Goal: Task Accomplishment & Management: Complete application form

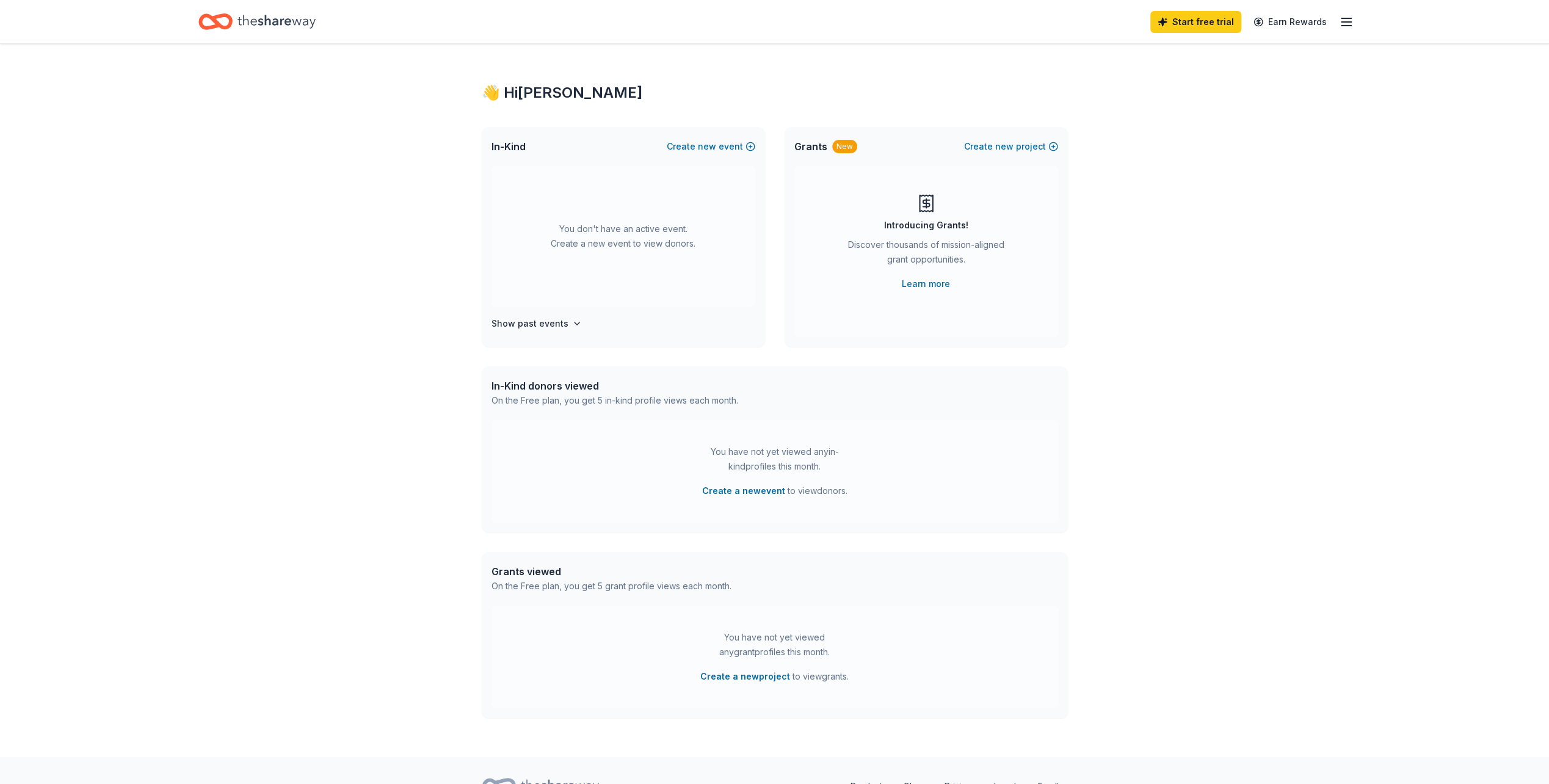
click at [1350, 22] on line "button" at bounding box center [1346, 22] width 10 height 0
click at [306, 22] on icon "Home" at bounding box center [277, 21] width 78 height 25
click at [231, 17] on icon "Home" at bounding box center [216, 22] width 35 height 29
click at [739, 139] on button "Create new event" at bounding box center [710, 147] width 88 height 15
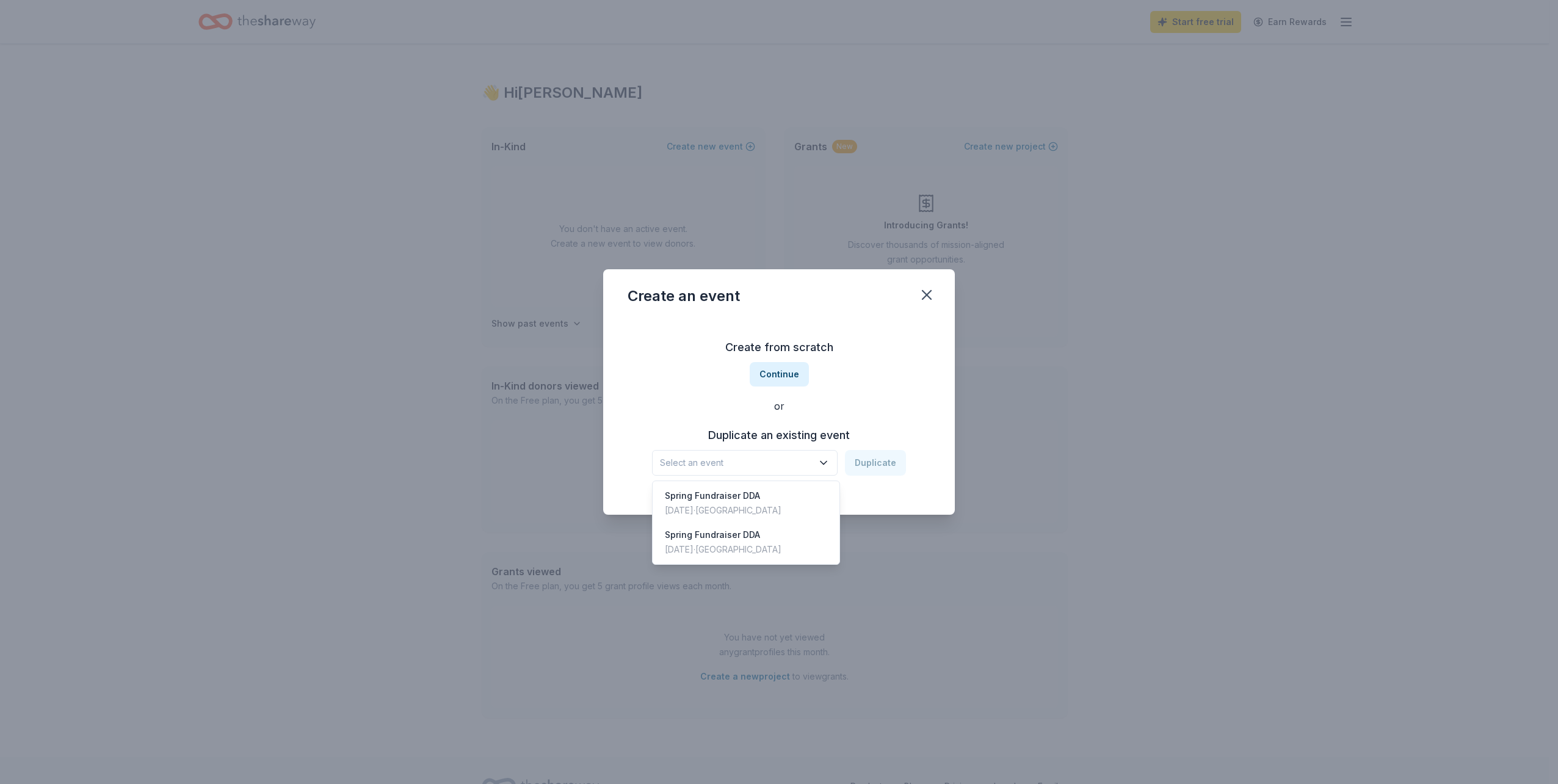
click at [829, 464] on icon "button" at bounding box center [823, 462] width 12 height 12
click at [781, 512] on div "Spring Fundraiser DDA Apr 05, 2025 · SF Bay Area" at bounding box center [746, 503] width 182 height 39
click at [879, 469] on button "Duplicate" at bounding box center [875, 463] width 61 height 25
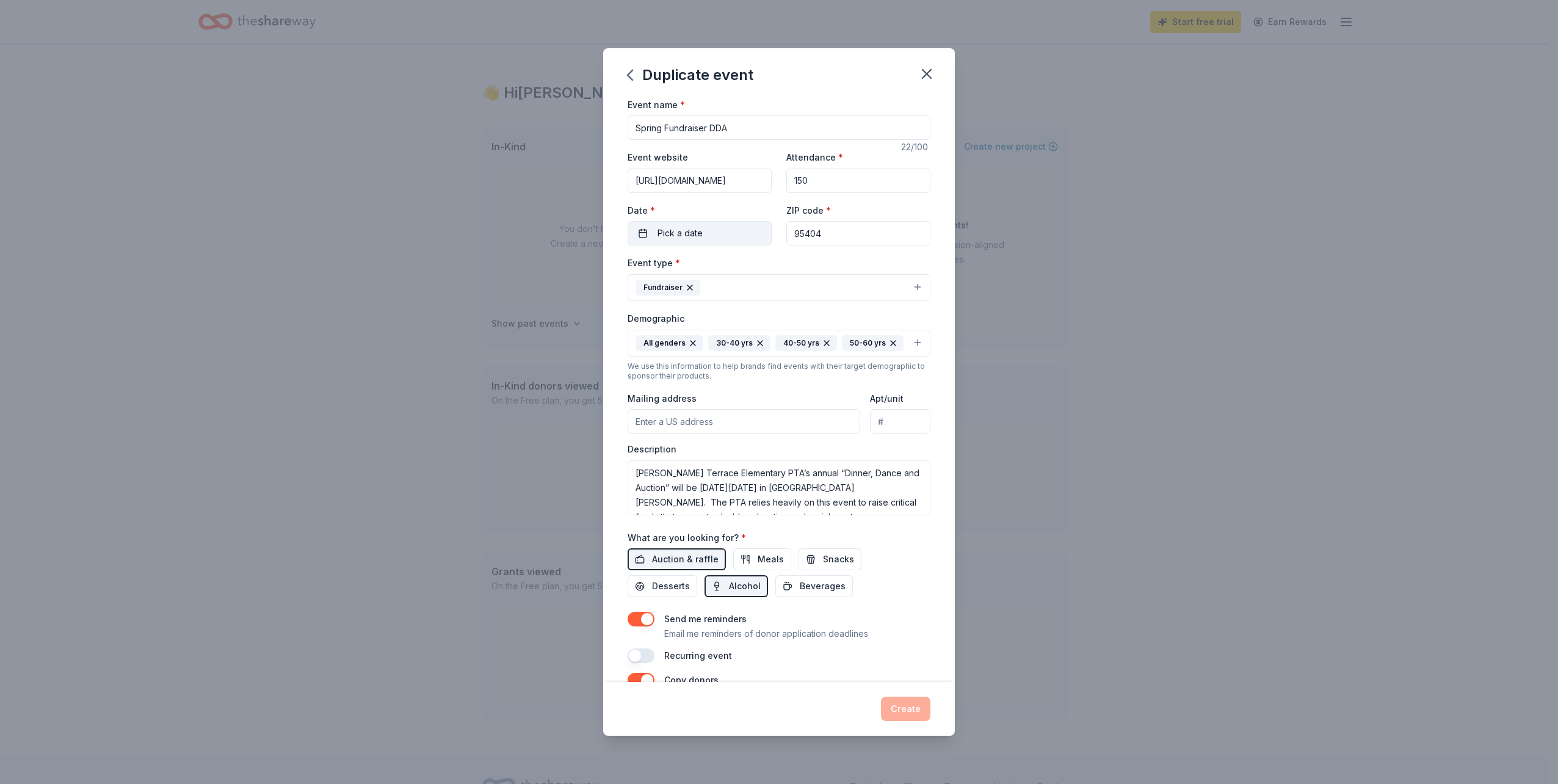
click at [714, 229] on button "Pick a date" at bounding box center [699, 233] width 144 height 25
click at [761, 271] on button "Go to next month" at bounding box center [763, 265] width 17 height 17
click at [760, 271] on button "Go to next month" at bounding box center [763, 265] width 17 height 17
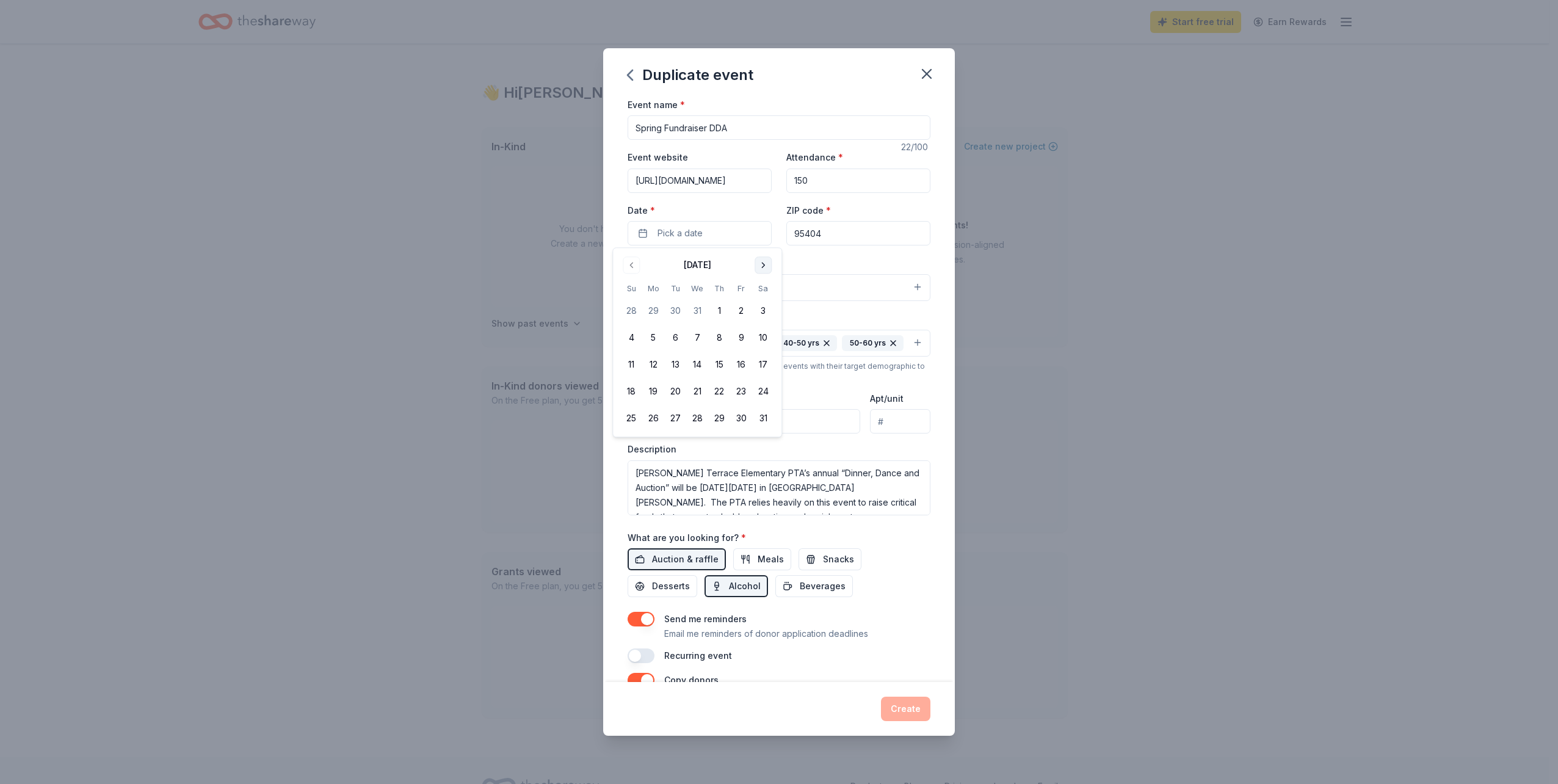
click at [760, 271] on button "Go to next month" at bounding box center [763, 265] width 17 height 17
click at [764, 309] on button "7" at bounding box center [763, 311] width 22 height 22
click at [860, 291] on button "Fundraiser" at bounding box center [779, 287] width 303 height 26
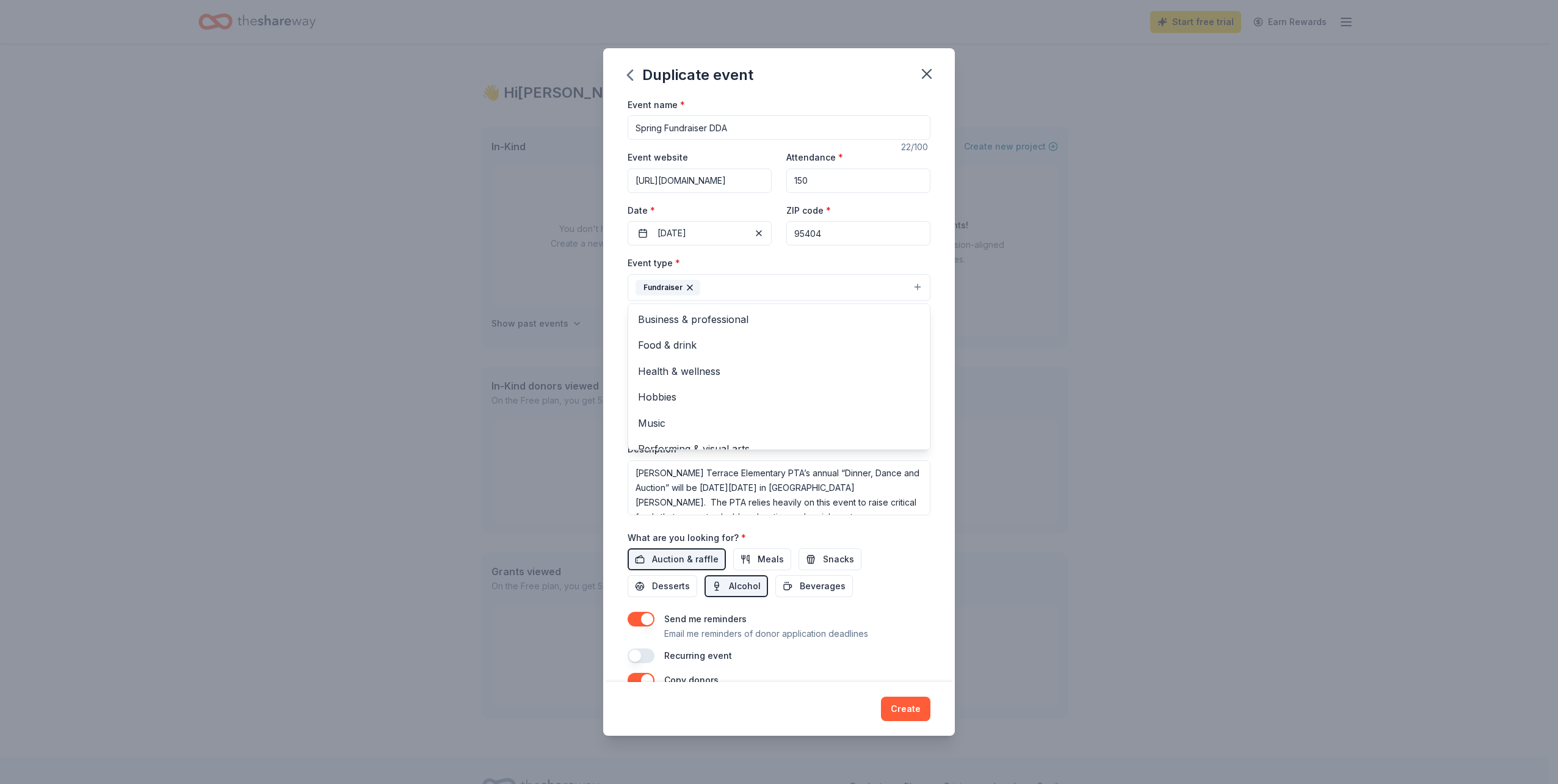
click at [965, 283] on div "Duplicate event Event name * Spring Fundraiser DDA 22 /100 Event website https:…" at bounding box center [779, 392] width 1558 height 784
click at [799, 418] on input "Mailing address" at bounding box center [743, 421] width 232 height 25
type input "1711 Bryden Lane Santa Rosa CA 95404"
click at [710, 486] on textarea "Proctor Terrace Elementary PTA’s annual “Dinner, Dance and Auction” will be on …" at bounding box center [779, 487] width 303 height 55
drag, startPoint x: 812, startPoint y: 484, endPoint x: 755, endPoint y: 486, distance: 57.0
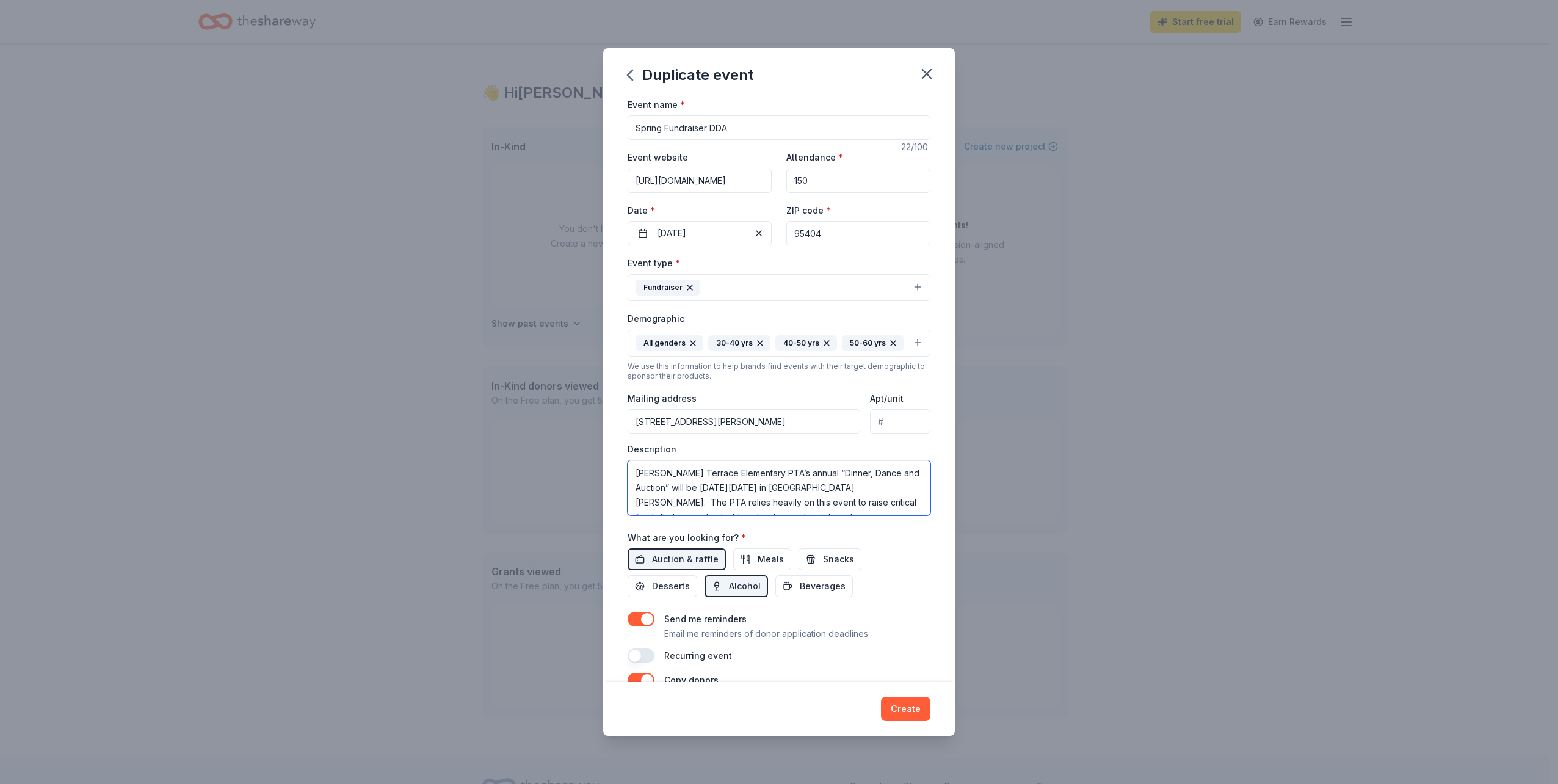
click at [755, 486] on textarea "Proctor Terrace Elementary PTA’s annual “Dinner, Dance and Auction” will be on …" at bounding box center [779, 487] width 303 height 55
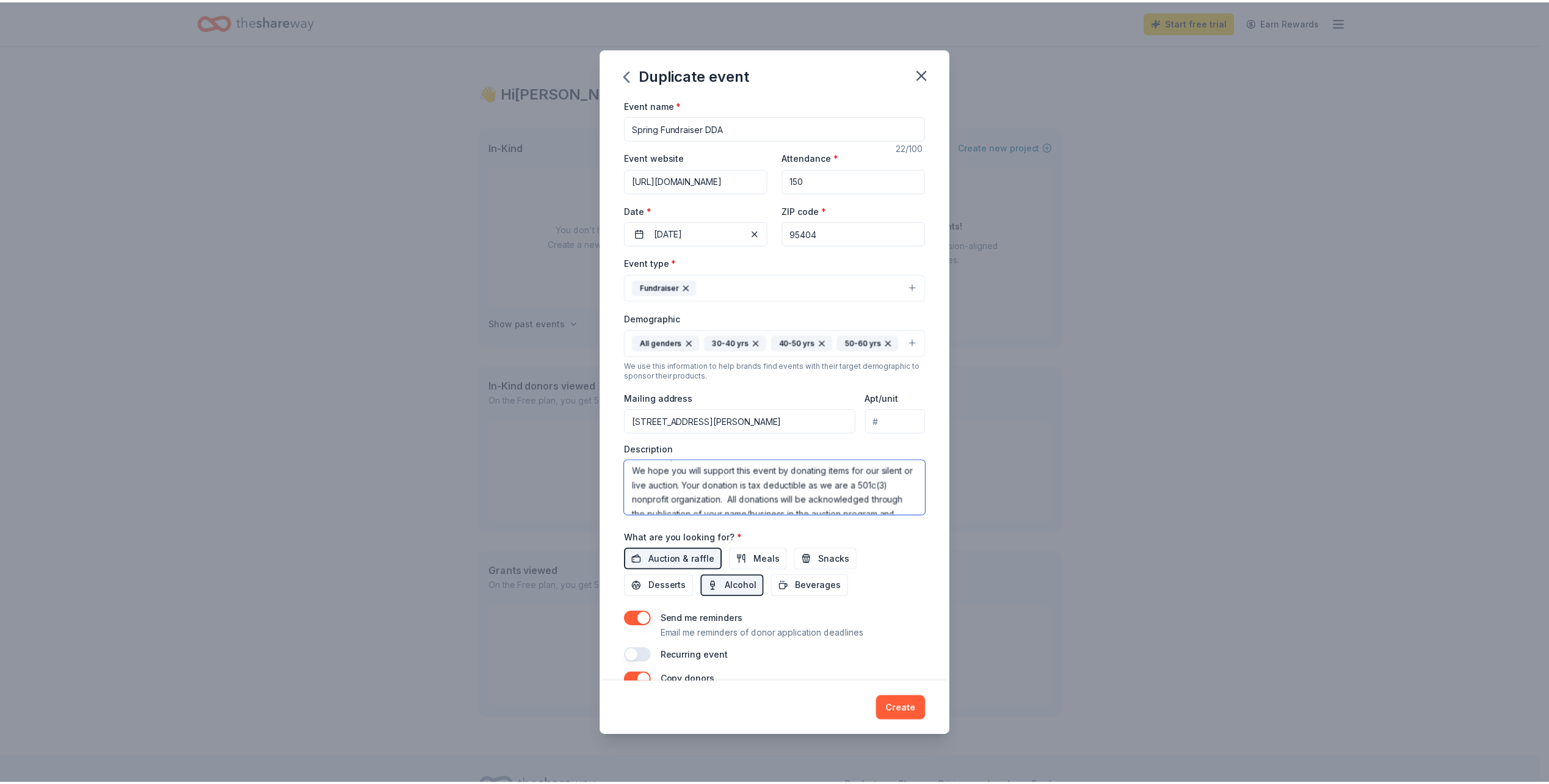
scroll to position [176, 0]
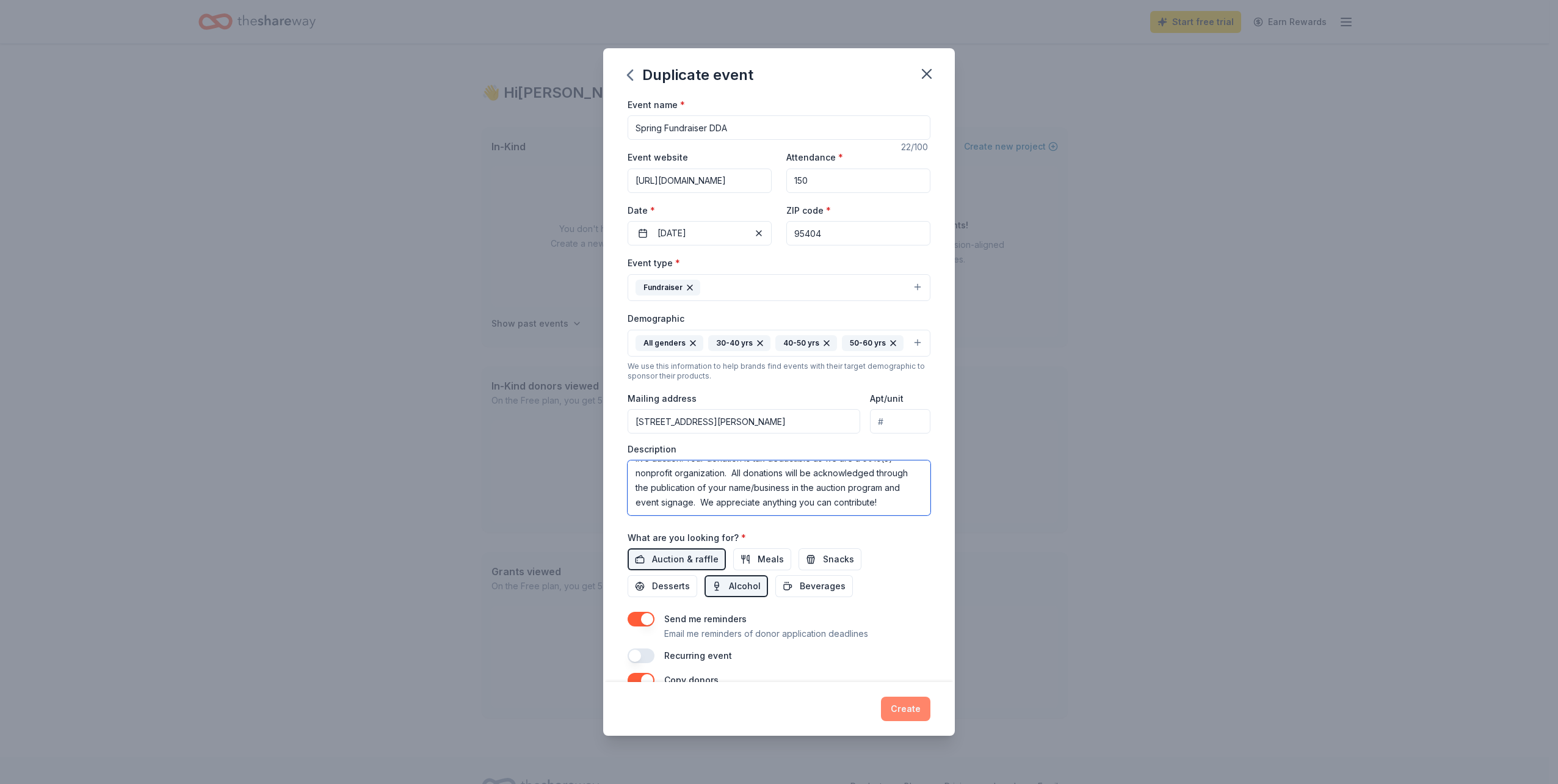
type textarea "Proctor Terrace Elementary PTA’s annual “Dinner, Dance and Auction” will be on …"
click at [905, 705] on button "Create" at bounding box center [905, 708] width 49 height 25
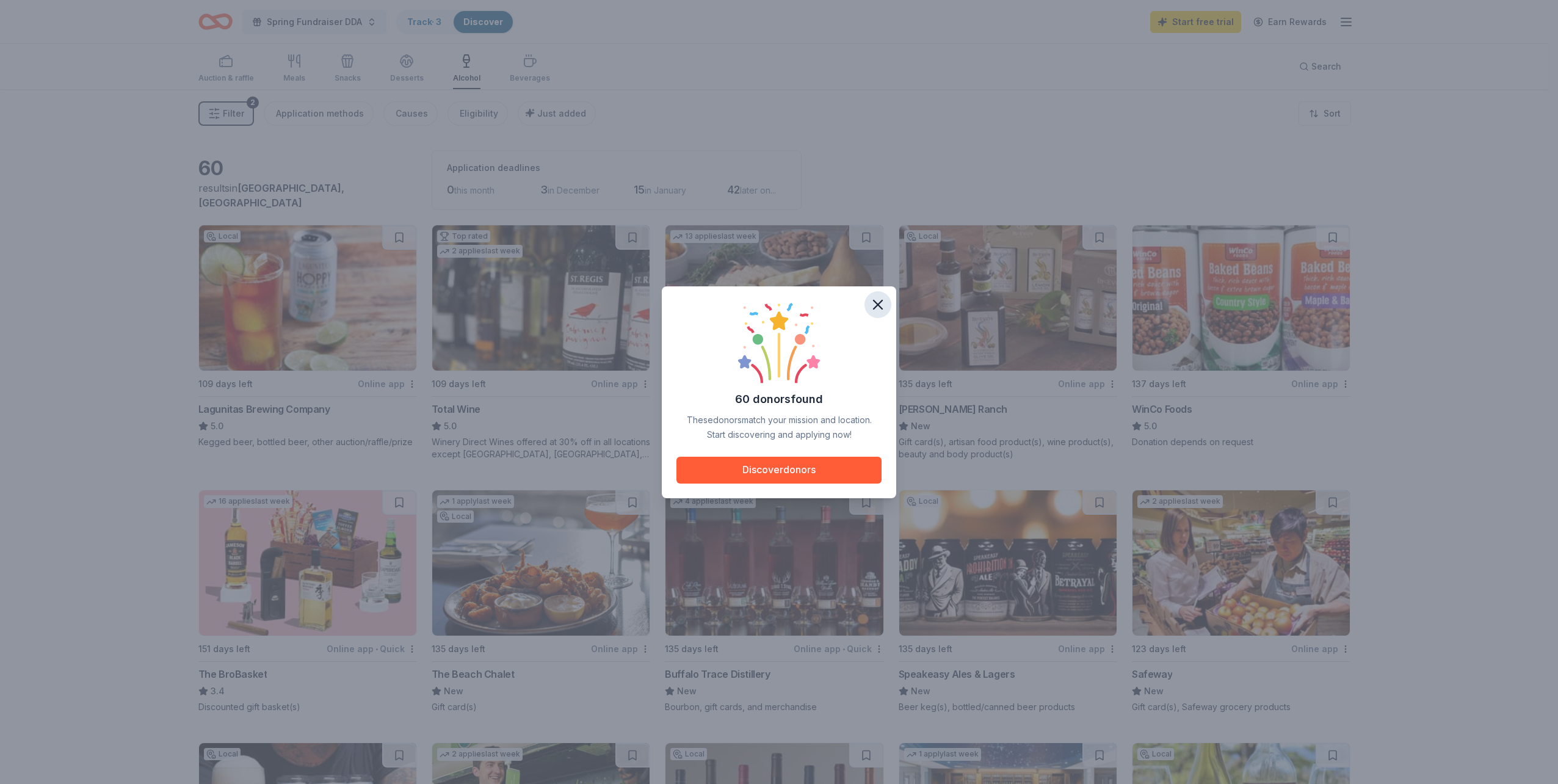
click at [871, 305] on icon "button" at bounding box center [878, 304] width 17 height 17
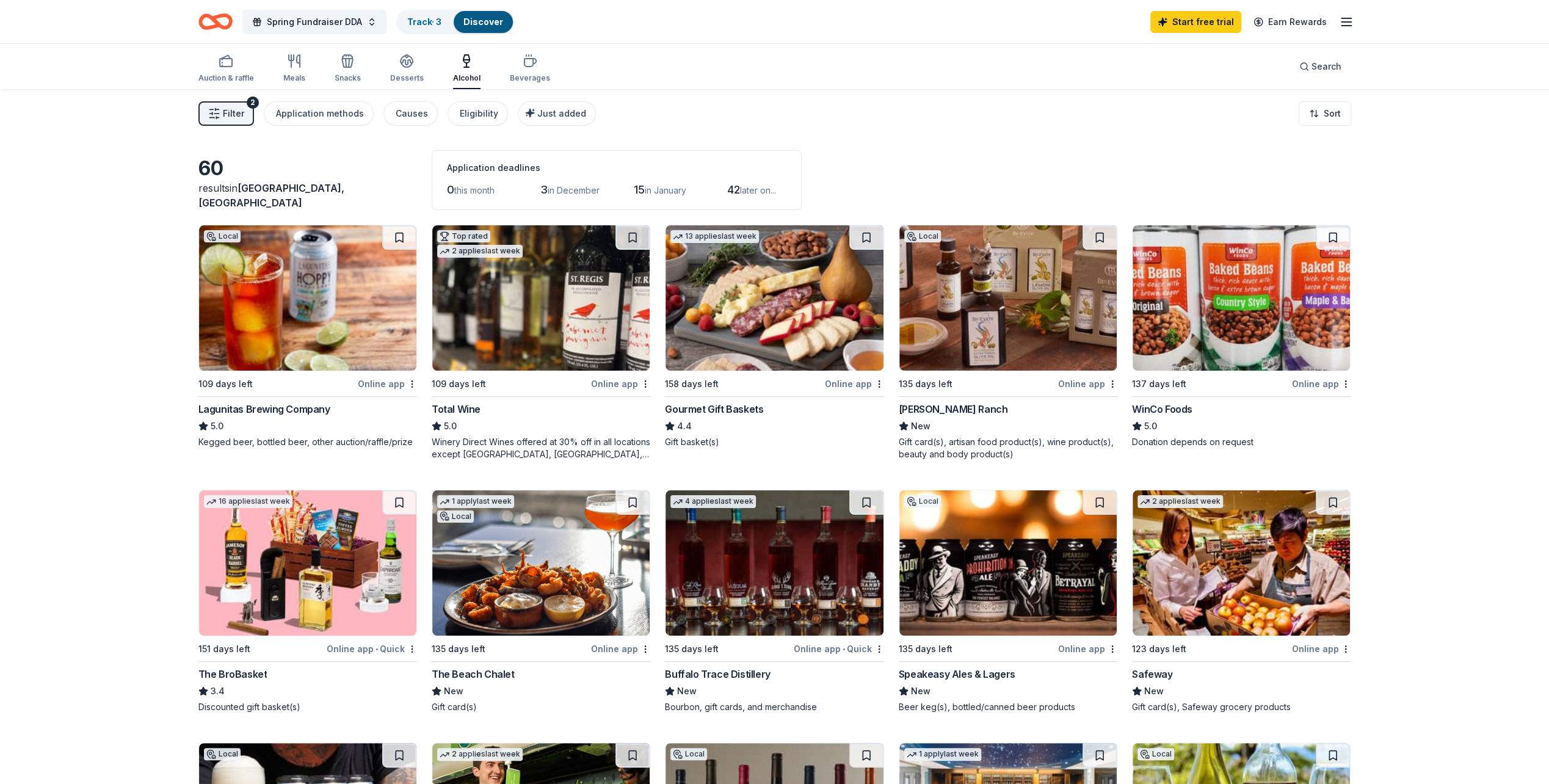
click at [832, 379] on div "Online app" at bounding box center [854, 383] width 59 height 15
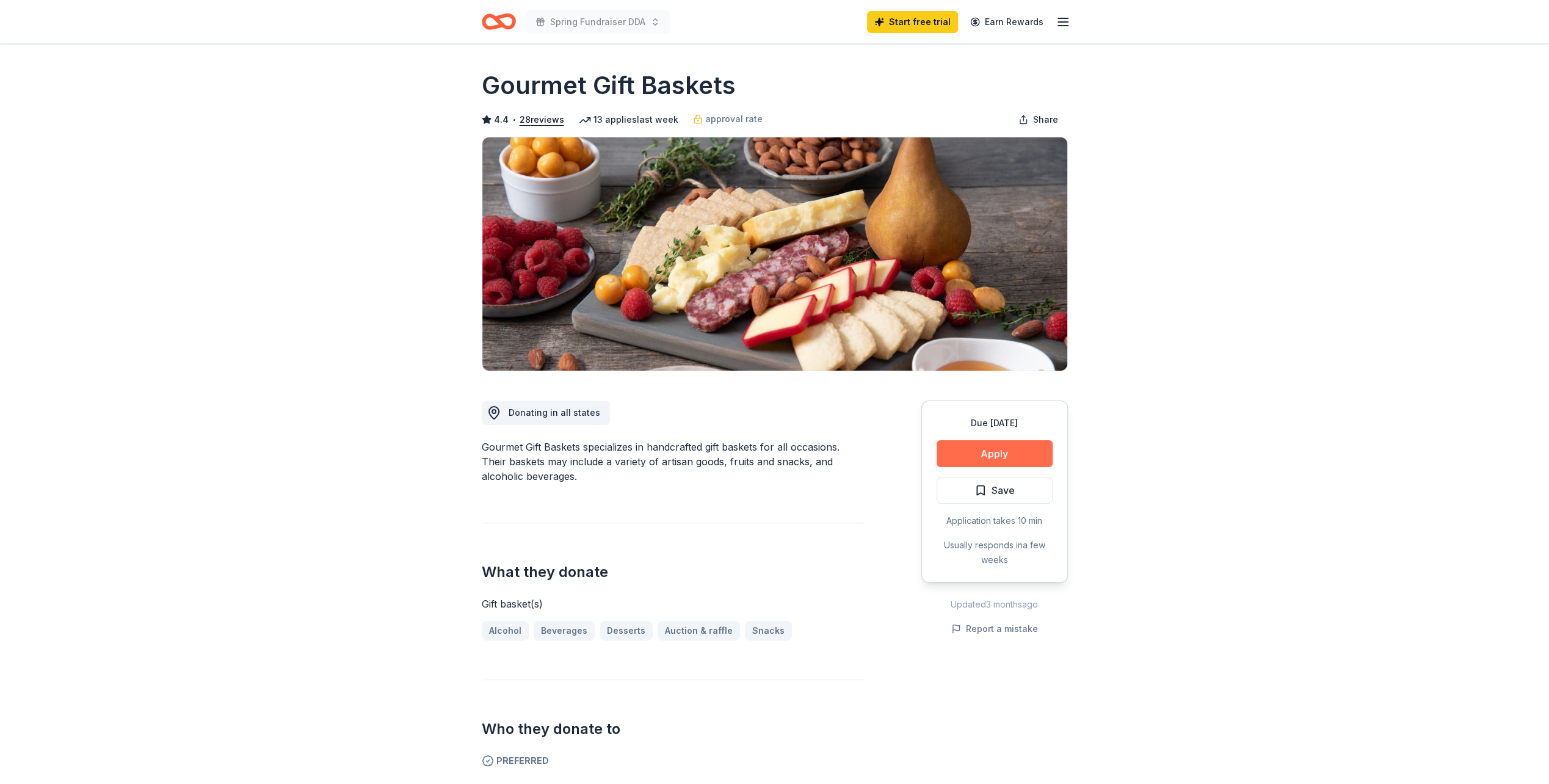
click at [984, 458] on button "Apply" at bounding box center [994, 453] width 116 height 26
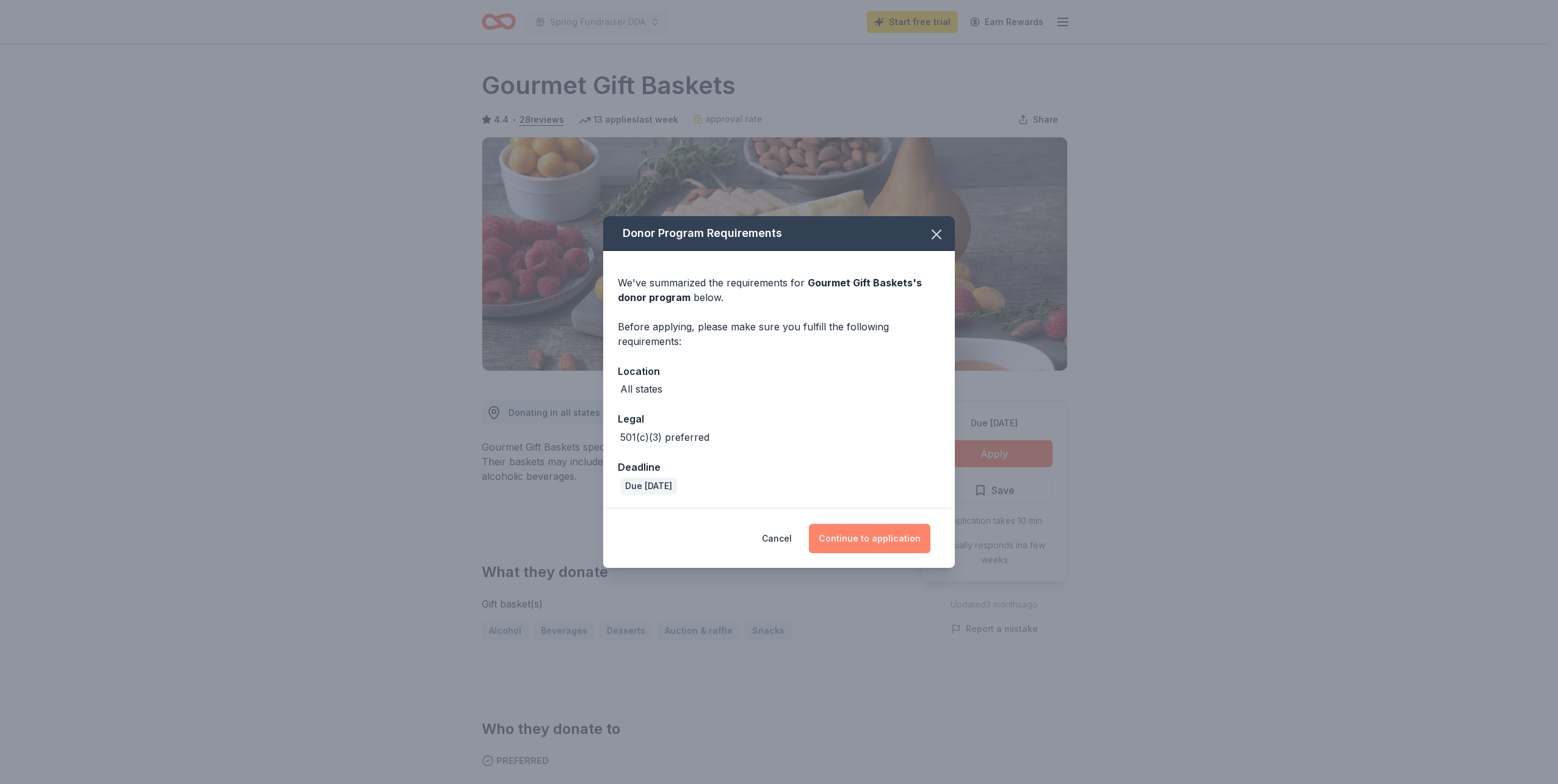
click at [888, 534] on button "Continue to application" at bounding box center [869, 538] width 121 height 29
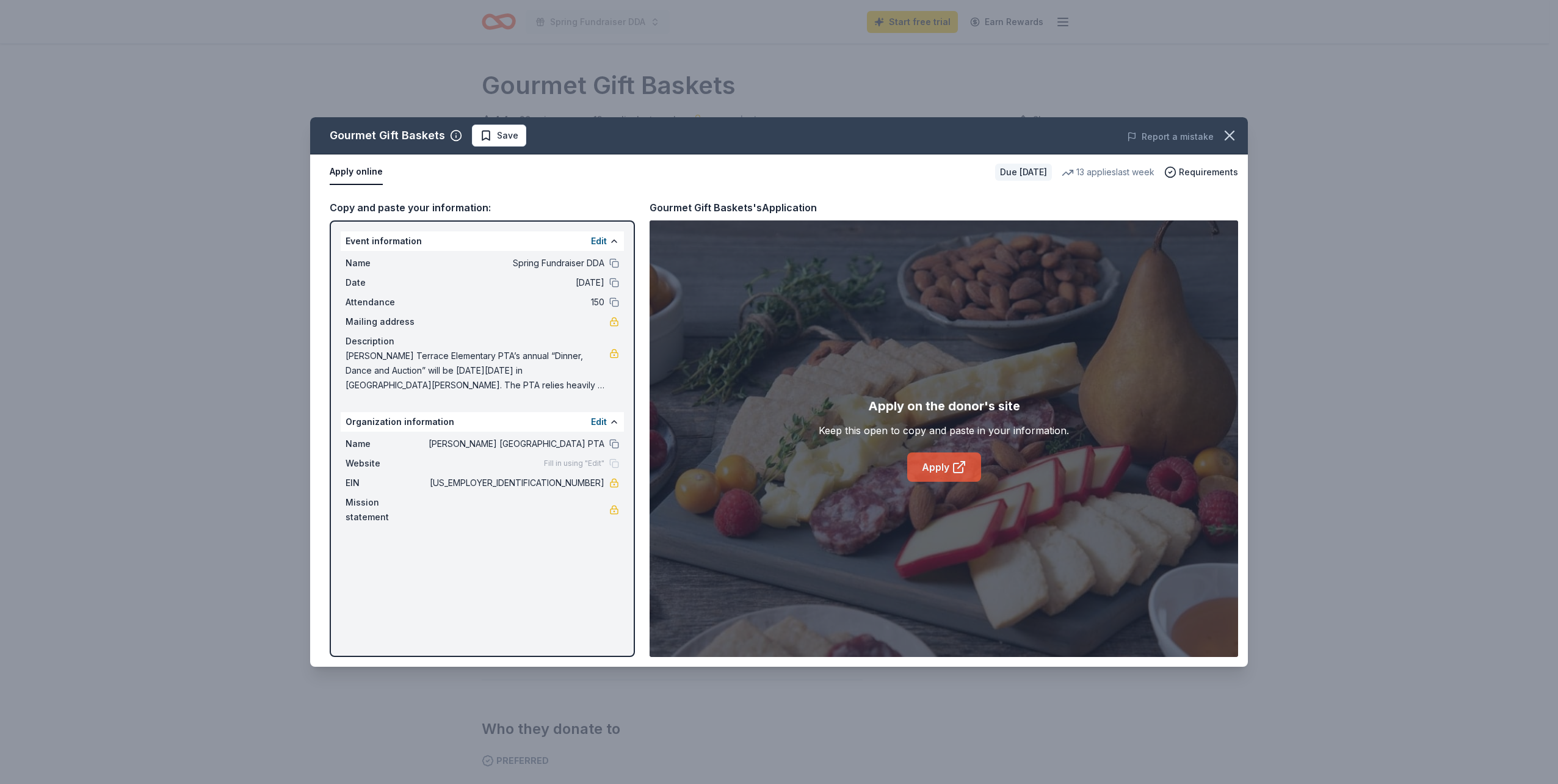
click at [940, 472] on link "Apply" at bounding box center [943, 467] width 74 height 29
drag, startPoint x: 553, startPoint y: 483, endPoint x: 601, endPoint y: 484, distance: 48.0
click at [601, 484] on span "94-6173253" at bounding box center [515, 483] width 177 height 15
drag, startPoint x: 345, startPoint y: 358, endPoint x: 606, endPoint y: 373, distance: 261.4
click at [592, 381] on span "Proctor Terrace Elementary PTA’s annual “Dinner, Dance and Auction” will be on …" at bounding box center [477, 371] width 264 height 44
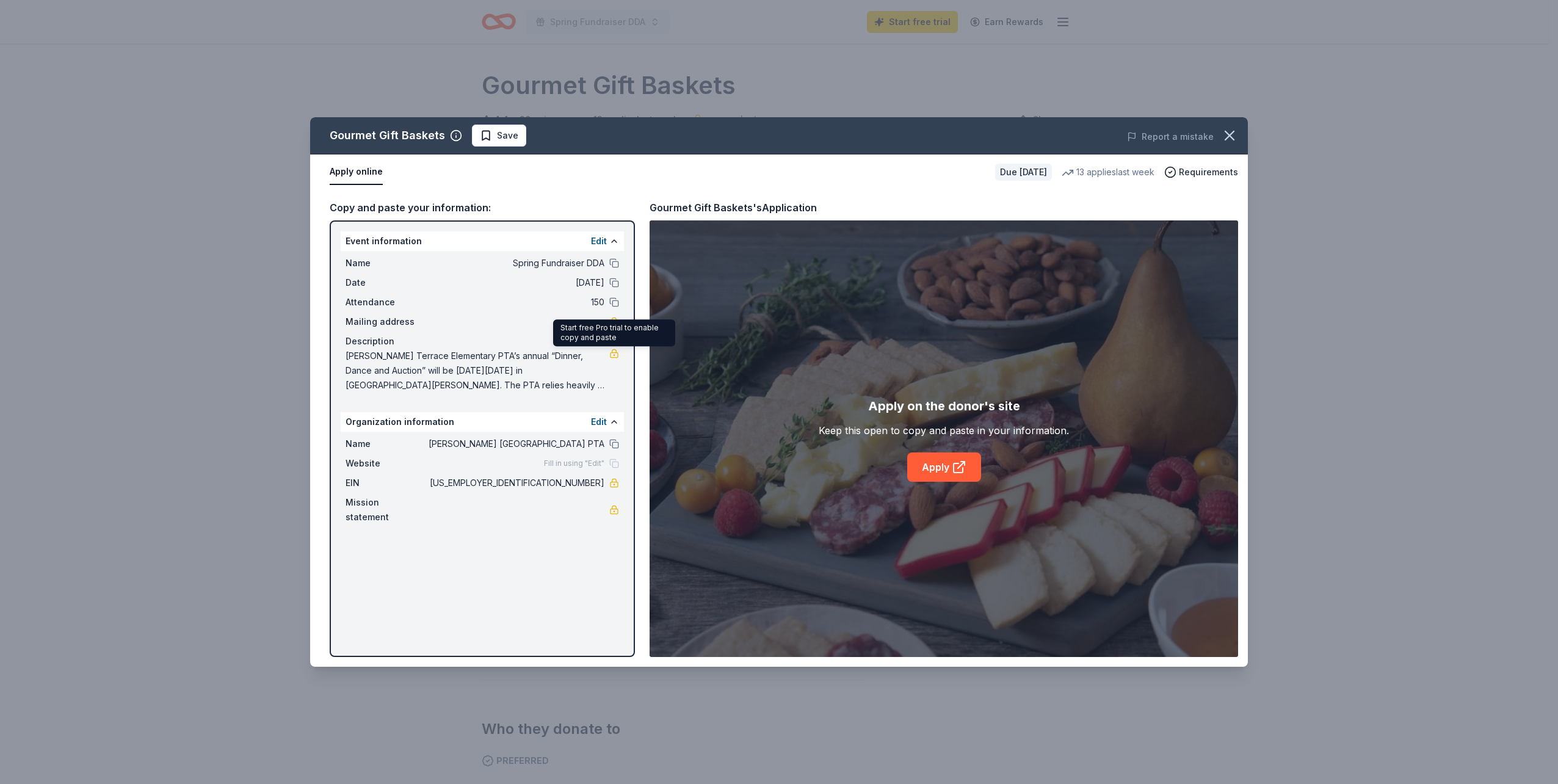
click at [612, 357] on link at bounding box center [614, 353] width 10 height 10
